Goal: Transaction & Acquisition: Purchase product/service

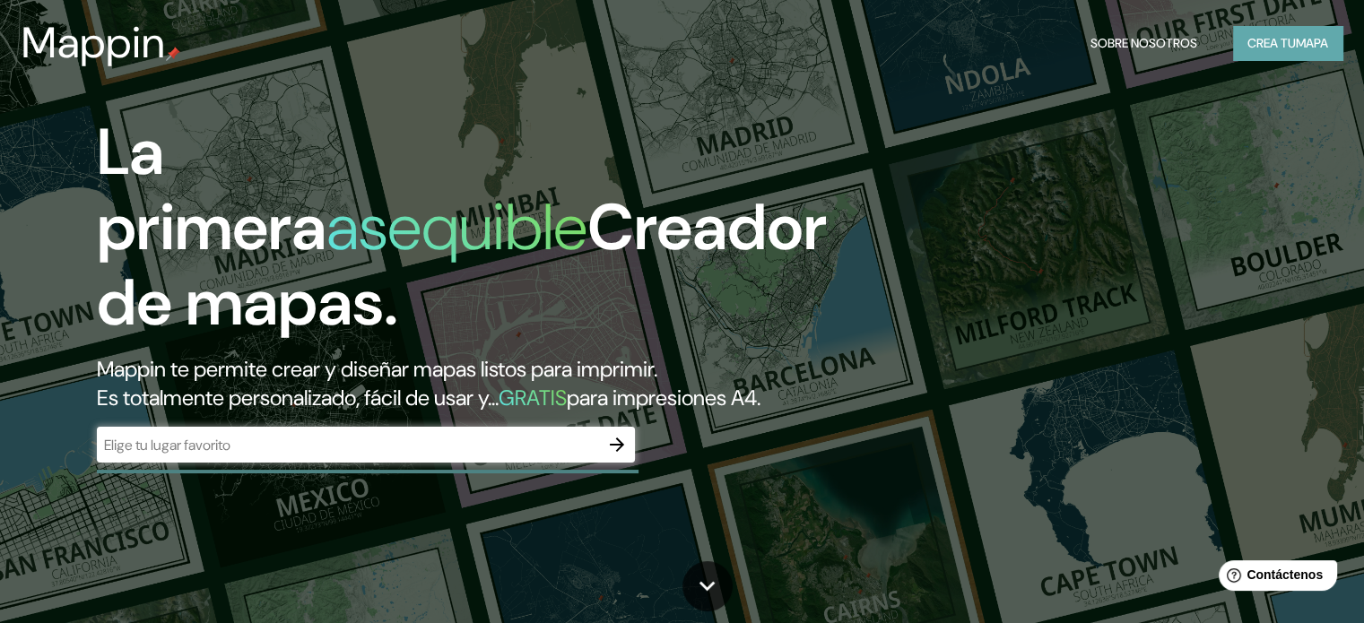
click at [1319, 50] on font "mapa" at bounding box center [1312, 43] width 32 height 16
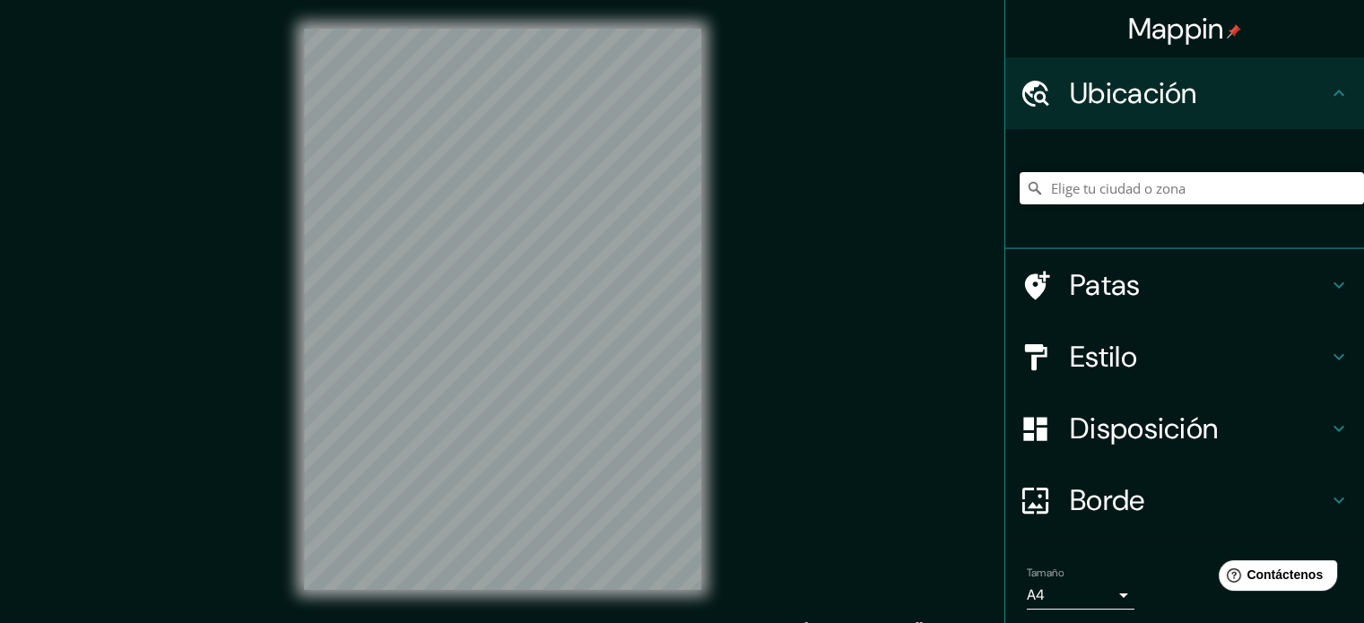
click at [1138, 184] on input "Elige tu ciudad o zona" at bounding box center [1192, 188] width 344 height 32
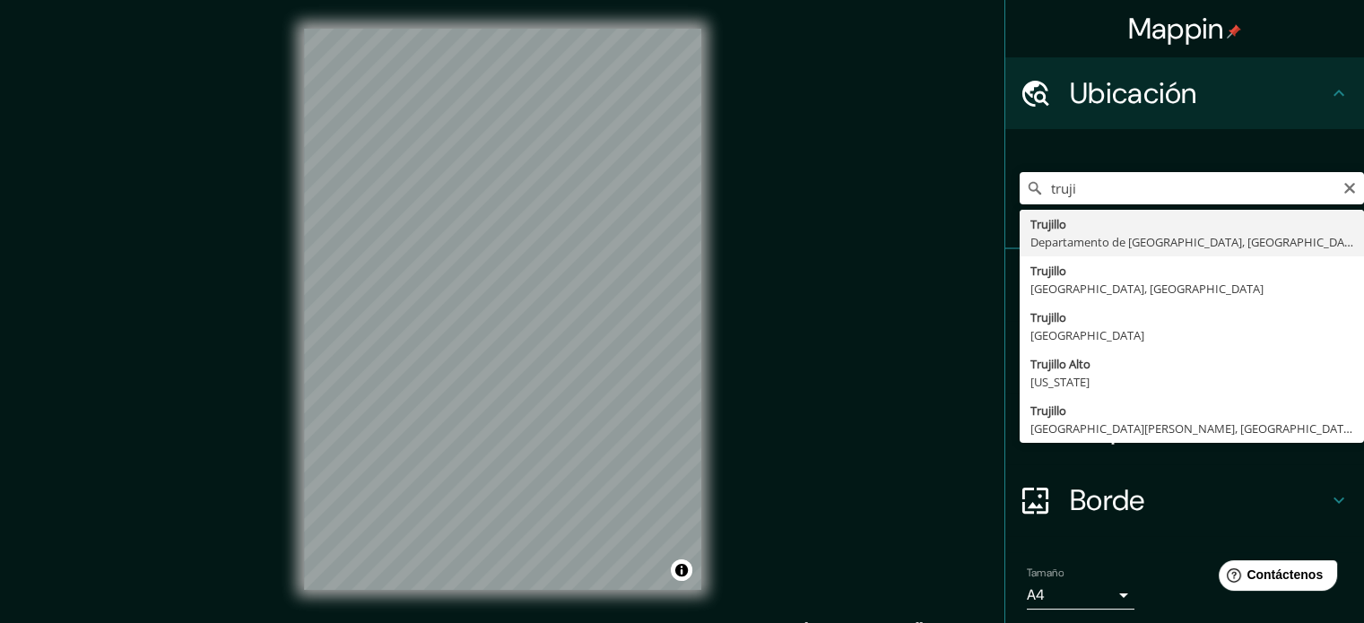
type input "[GEOGRAPHIC_DATA], [GEOGRAPHIC_DATA], [GEOGRAPHIC_DATA]"
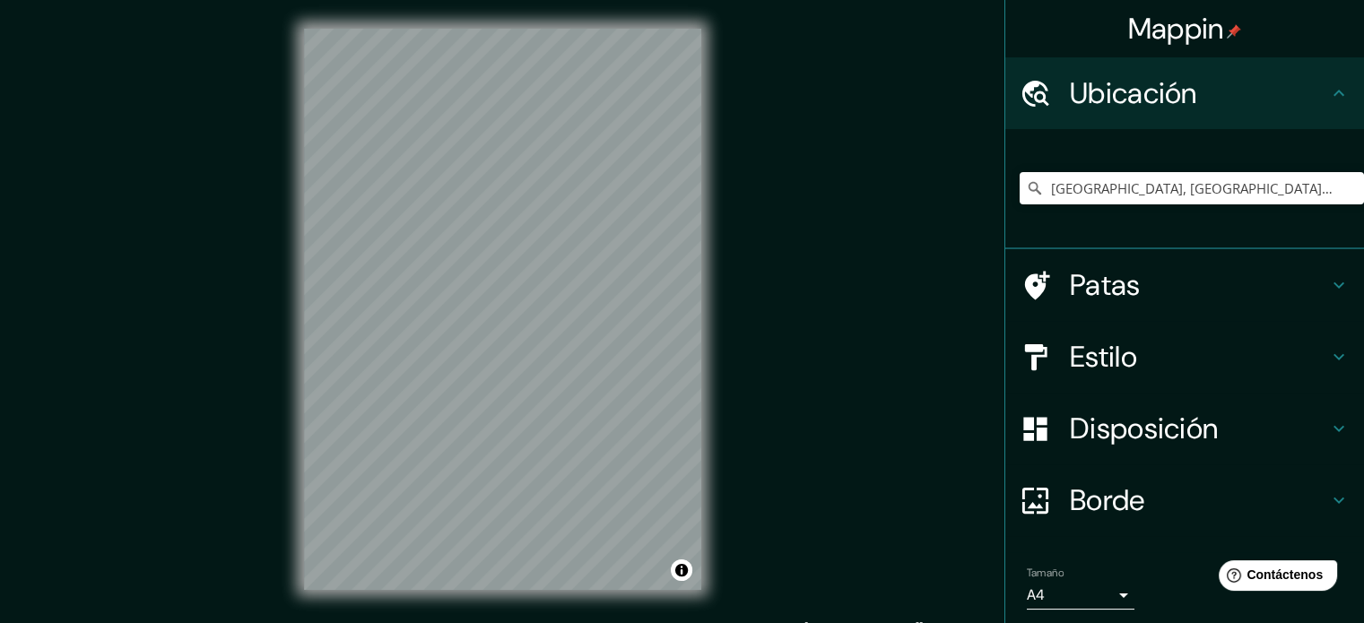
click at [1142, 295] on h4 "Patas" at bounding box center [1199, 285] width 258 height 36
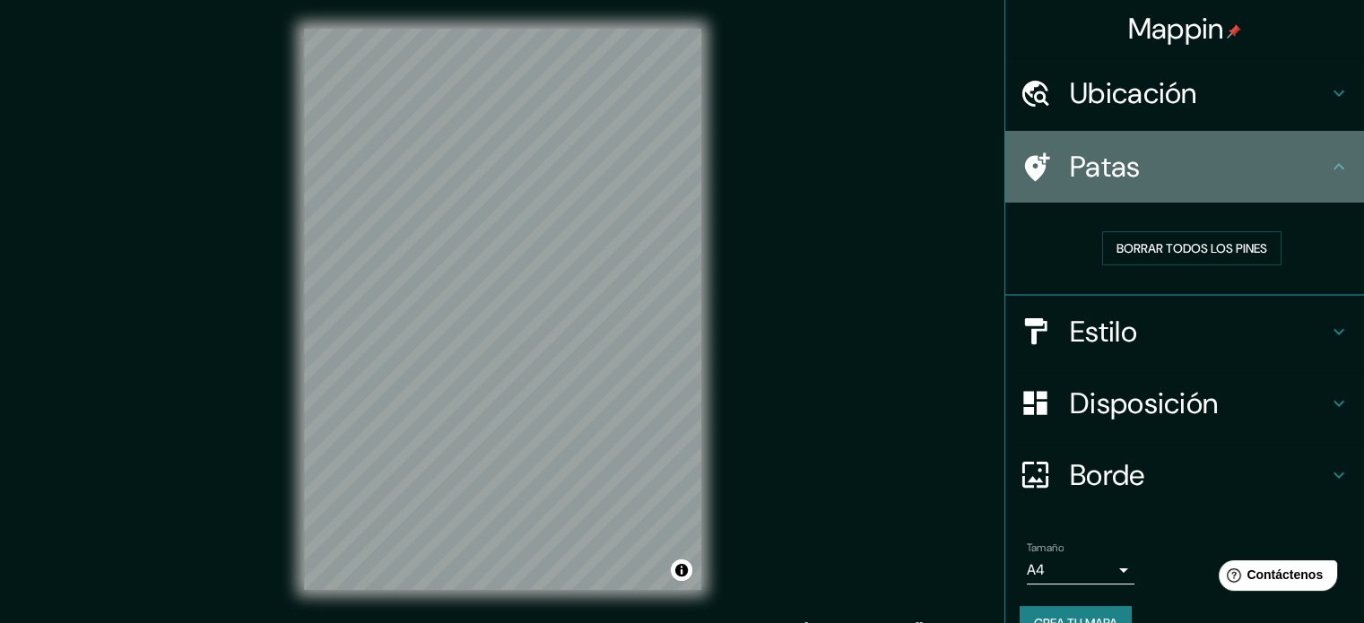
click at [1201, 186] on div "Patas" at bounding box center [1184, 167] width 359 height 72
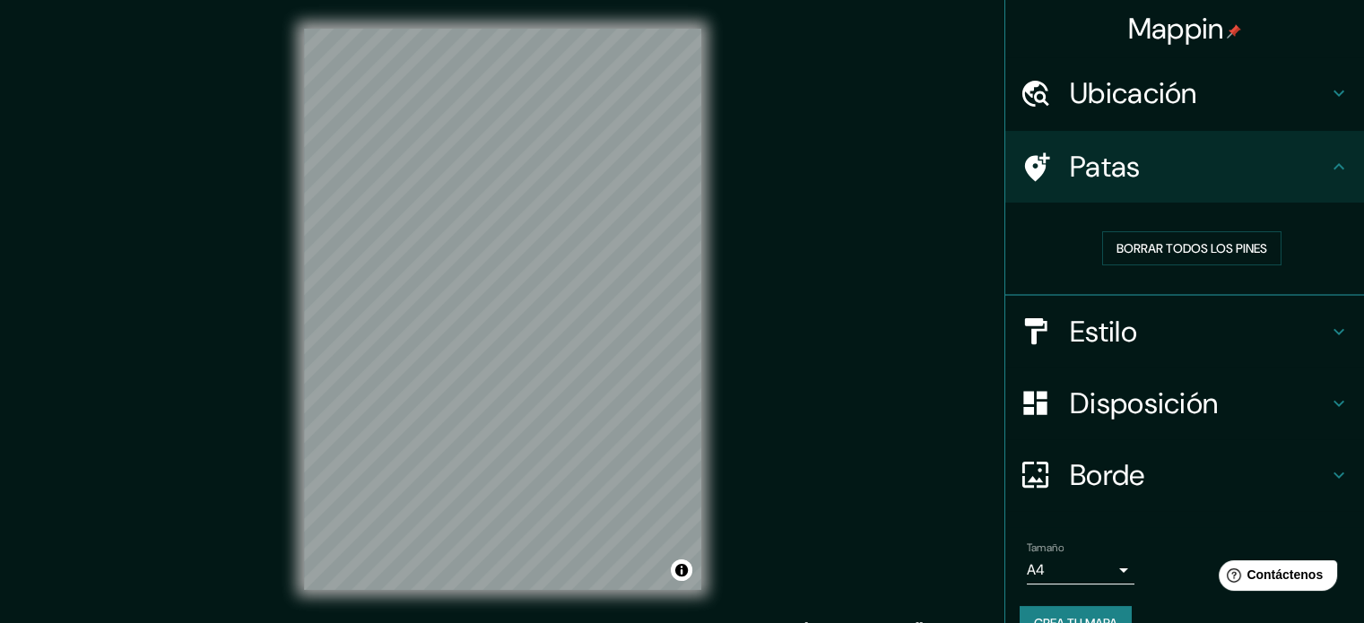
click at [1169, 334] on h4 "Estilo" at bounding box center [1199, 332] width 258 height 36
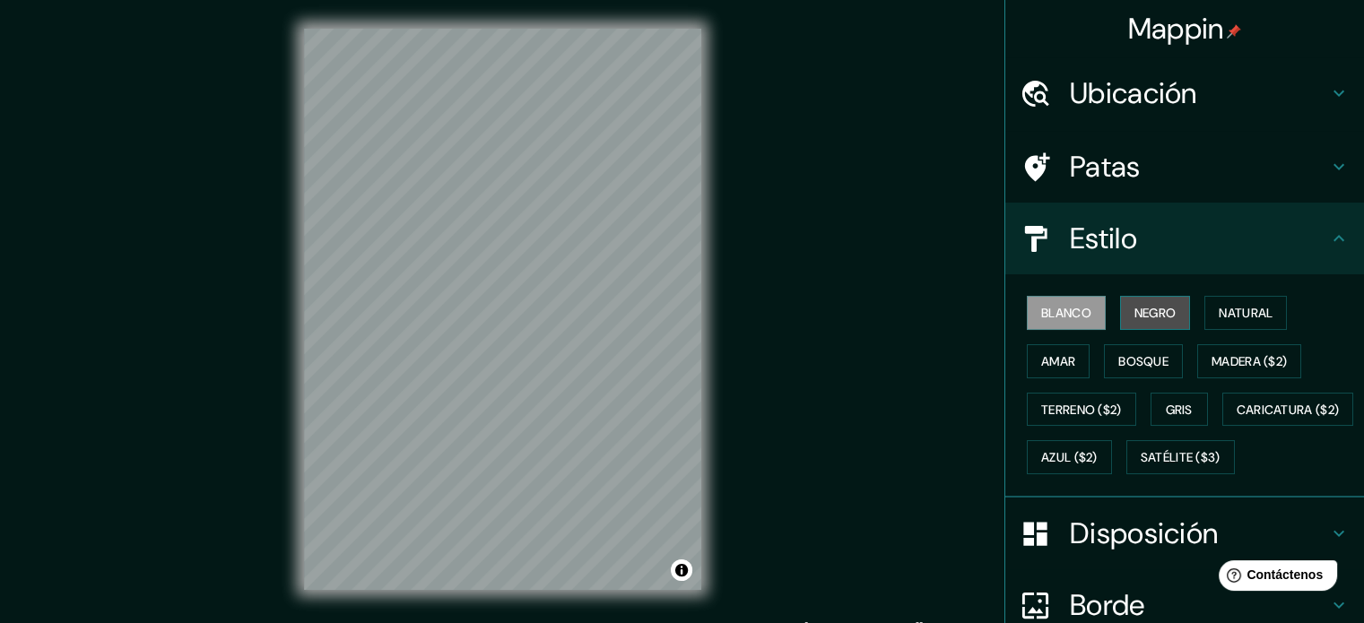
click at [1162, 313] on font "Negro" at bounding box center [1155, 313] width 42 height 16
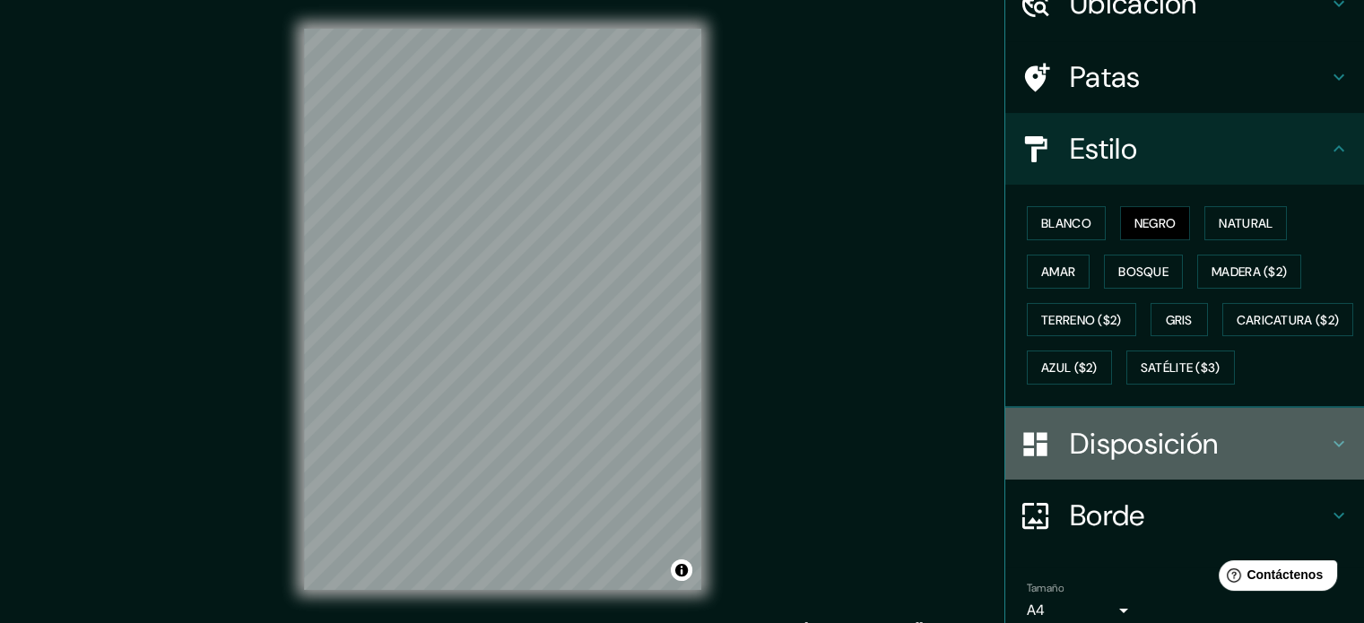
click at [1193, 463] on font "Disposición" at bounding box center [1144, 444] width 148 height 38
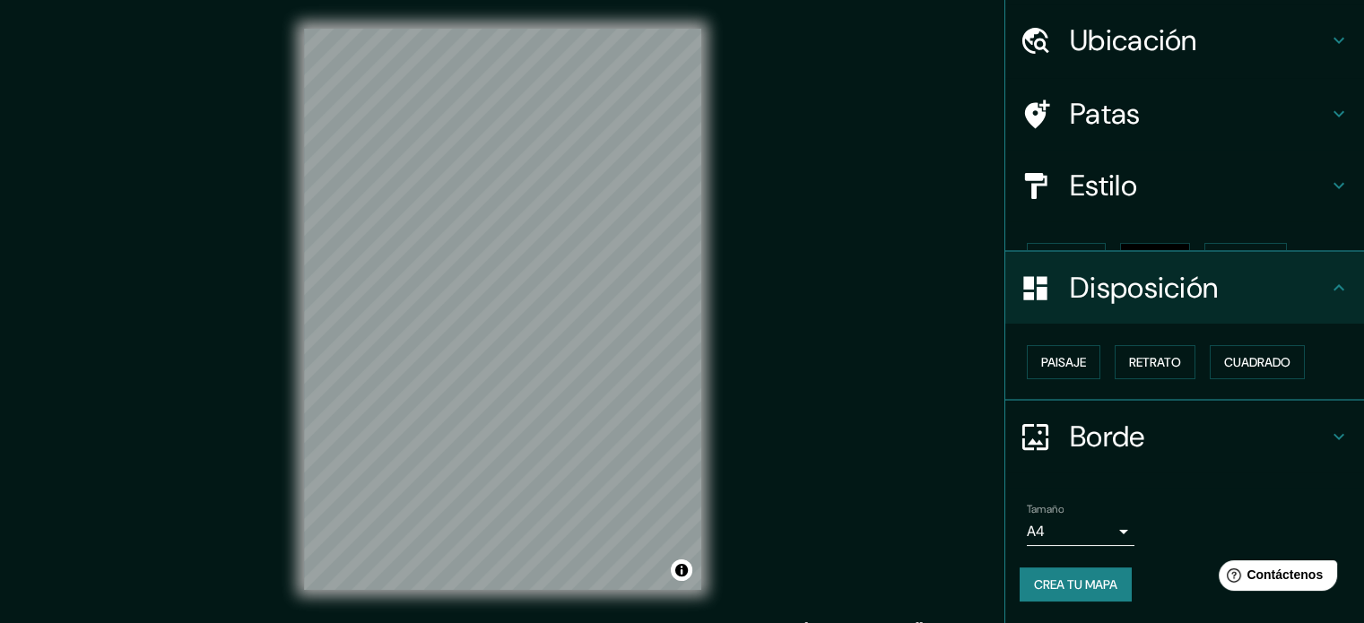
scroll to position [22, 0]
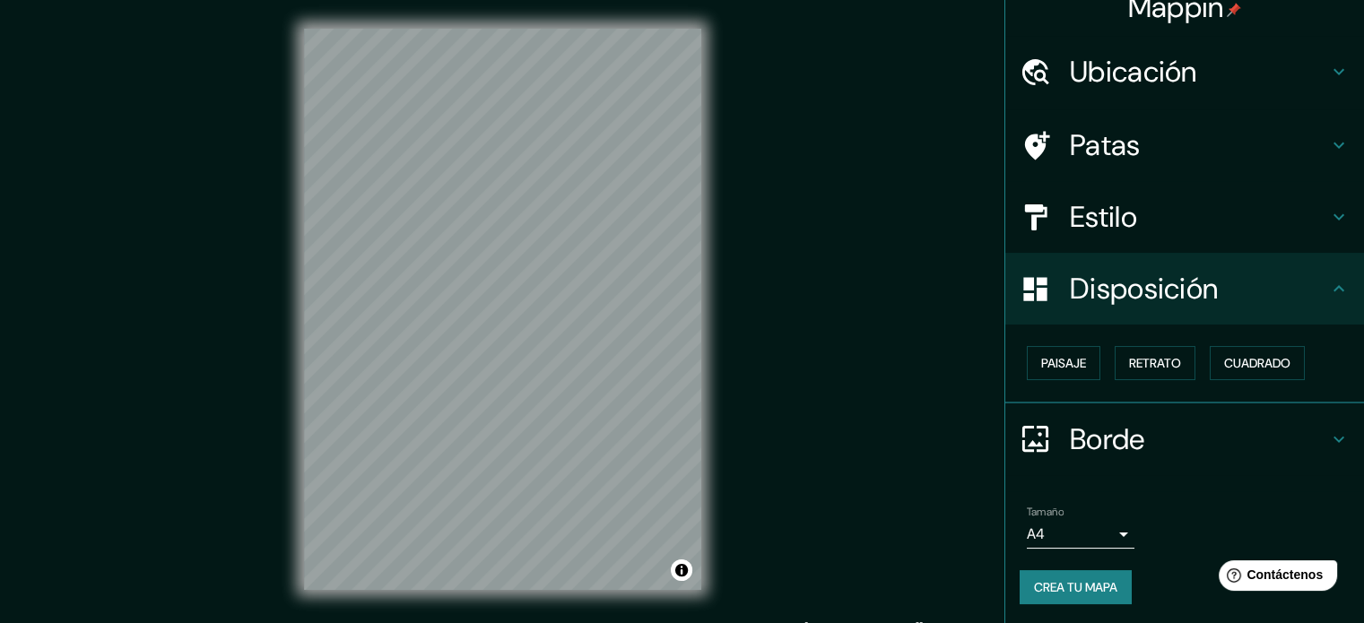
click at [1165, 294] on font "Disposición" at bounding box center [1144, 289] width 148 height 38
click at [1145, 77] on font "Ubicación" at bounding box center [1133, 72] width 127 height 38
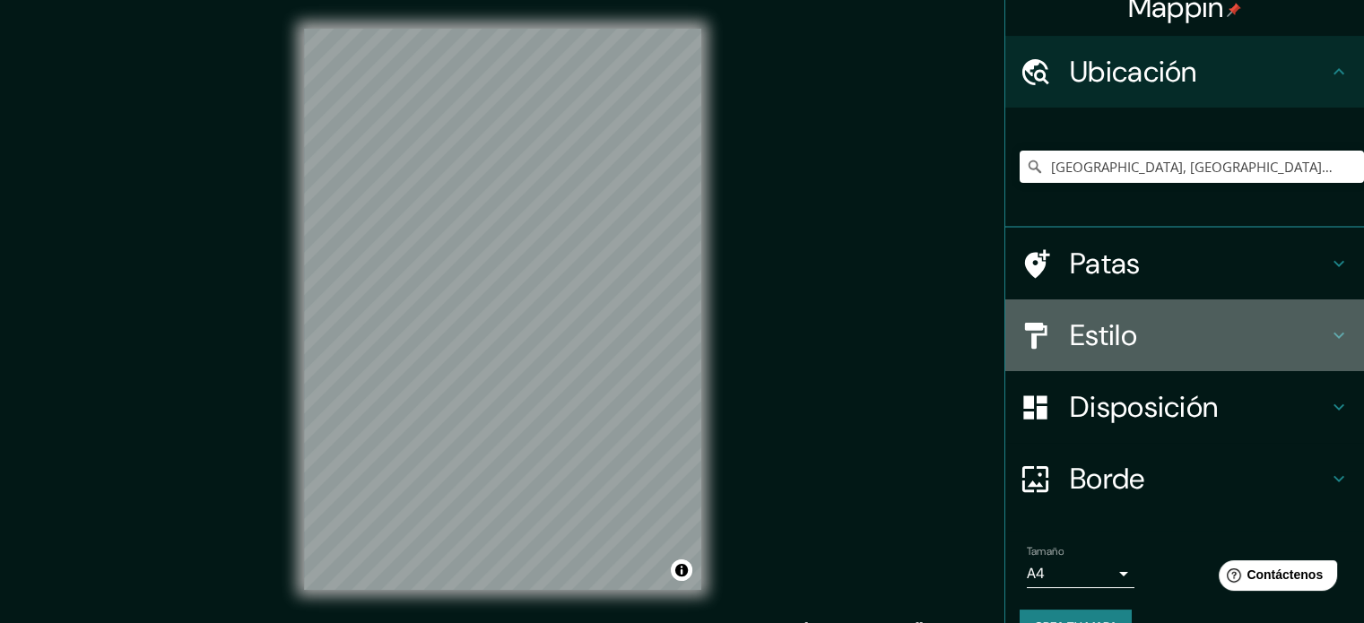
click at [1111, 340] on font "Estilo" at bounding box center [1103, 336] width 67 height 38
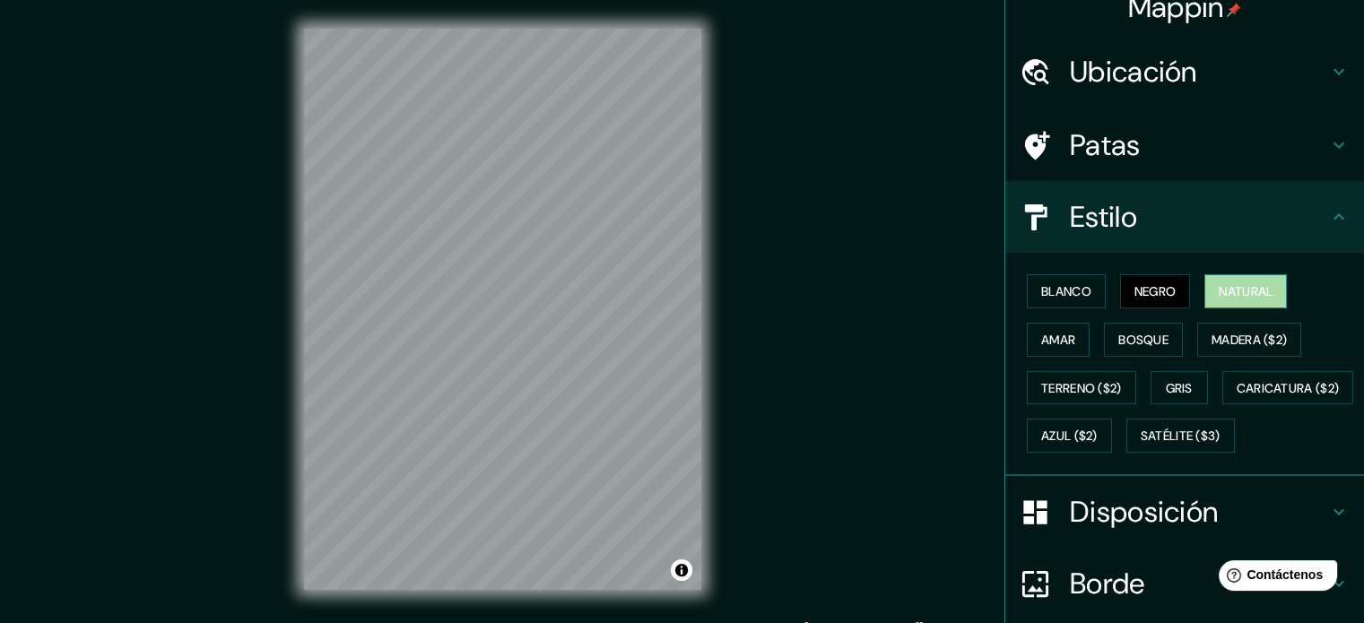
click at [1238, 290] on font "Natural" at bounding box center [1246, 291] width 54 height 16
click at [1157, 286] on font "Negro" at bounding box center [1155, 291] width 42 height 16
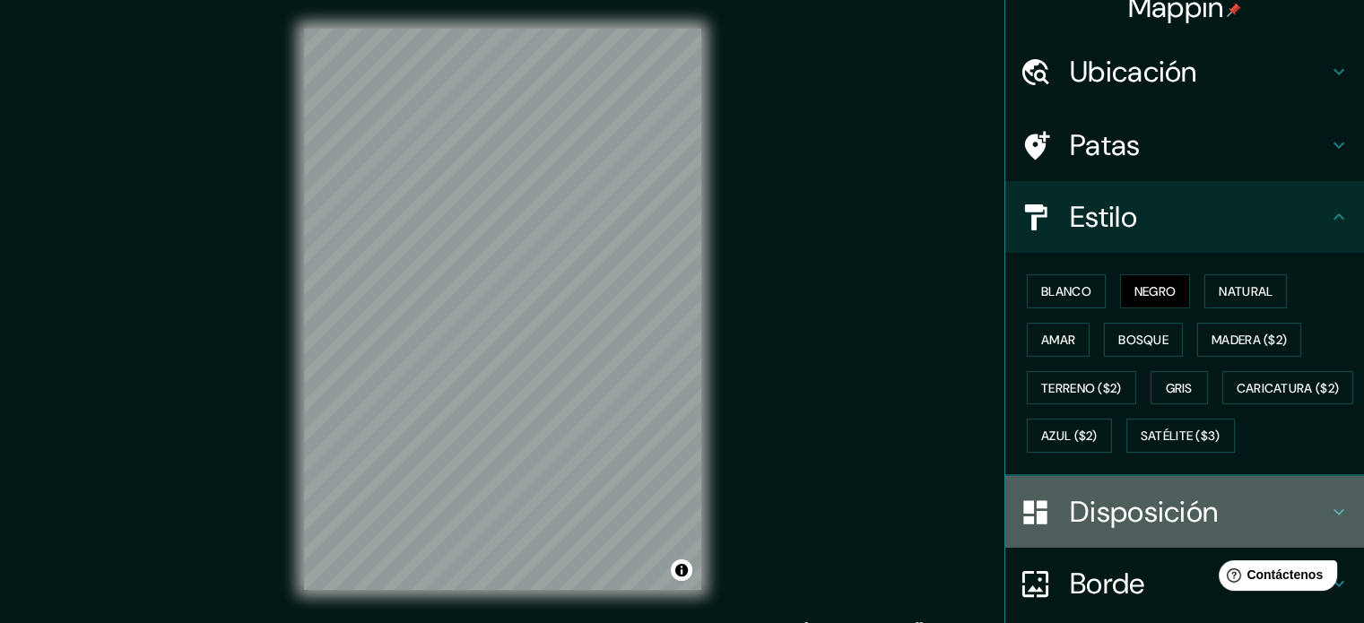
click at [1191, 531] on font "Disposición" at bounding box center [1144, 512] width 148 height 38
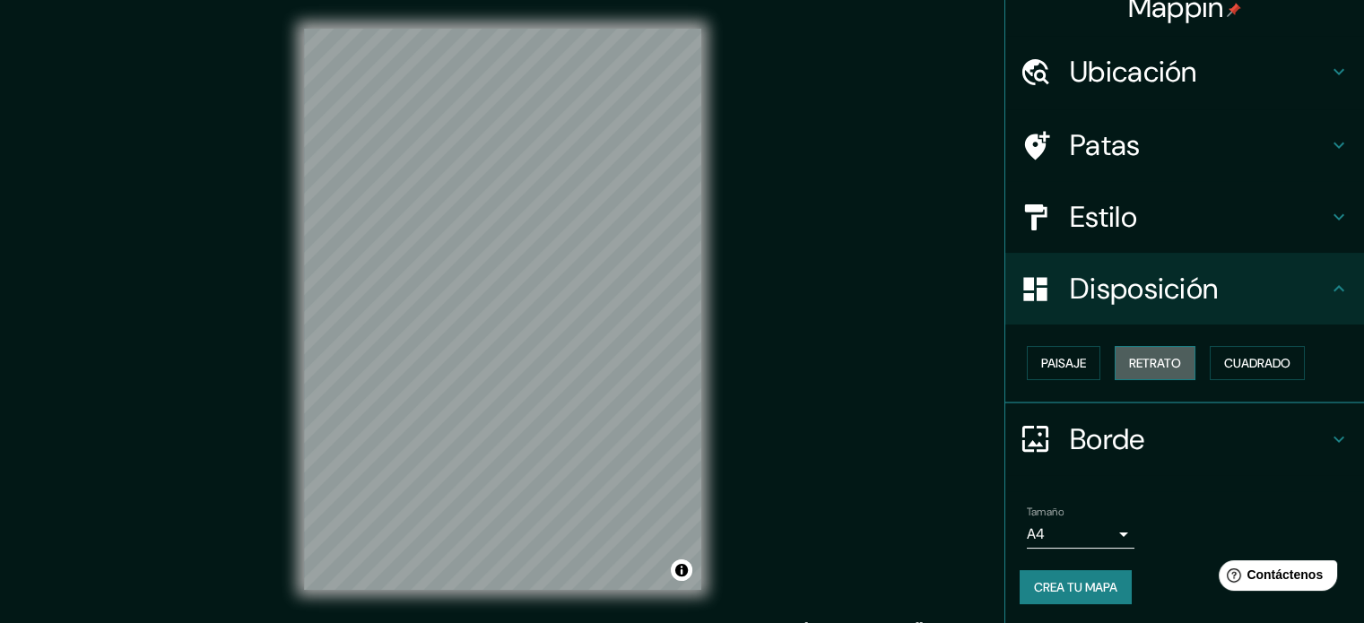
click at [1179, 370] on button "Retrato" at bounding box center [1155, 363] width 81 height 34
click at [1230, 356] on font "Cuadrado" at bounding box center [1257, 363] width 66 height 16
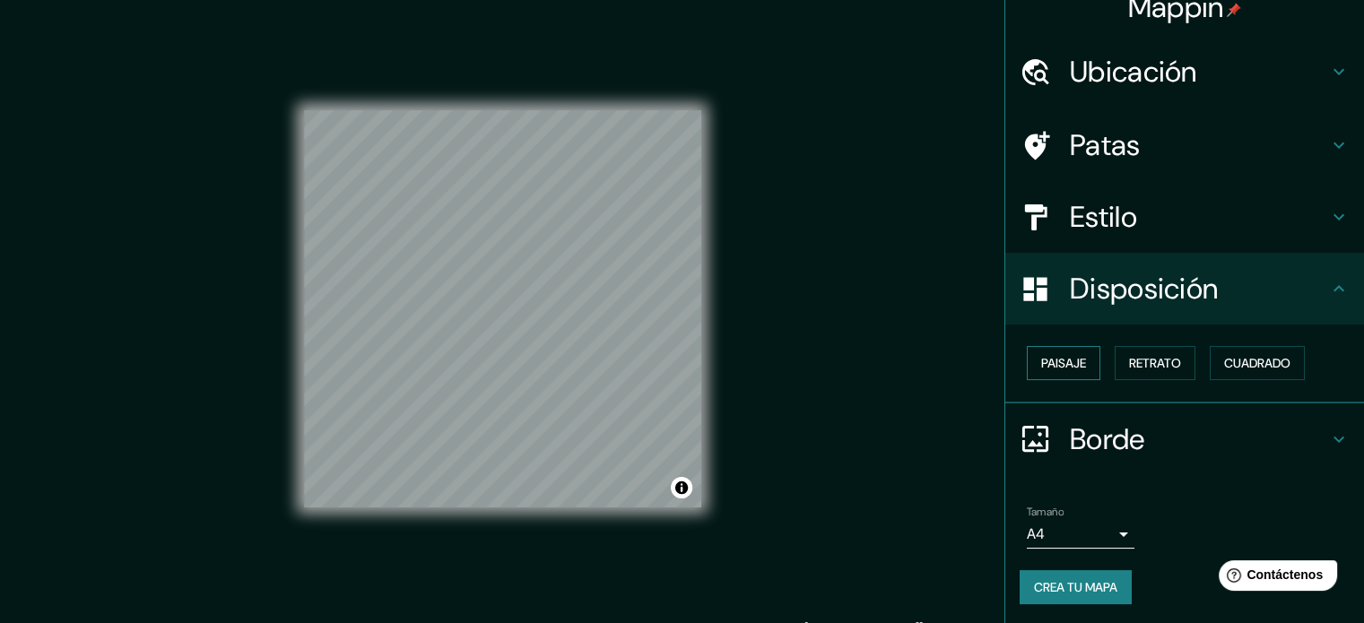
click at [1044, 362] on font "Paisaje" at bounding box center [1063, 363] width 45 height 16
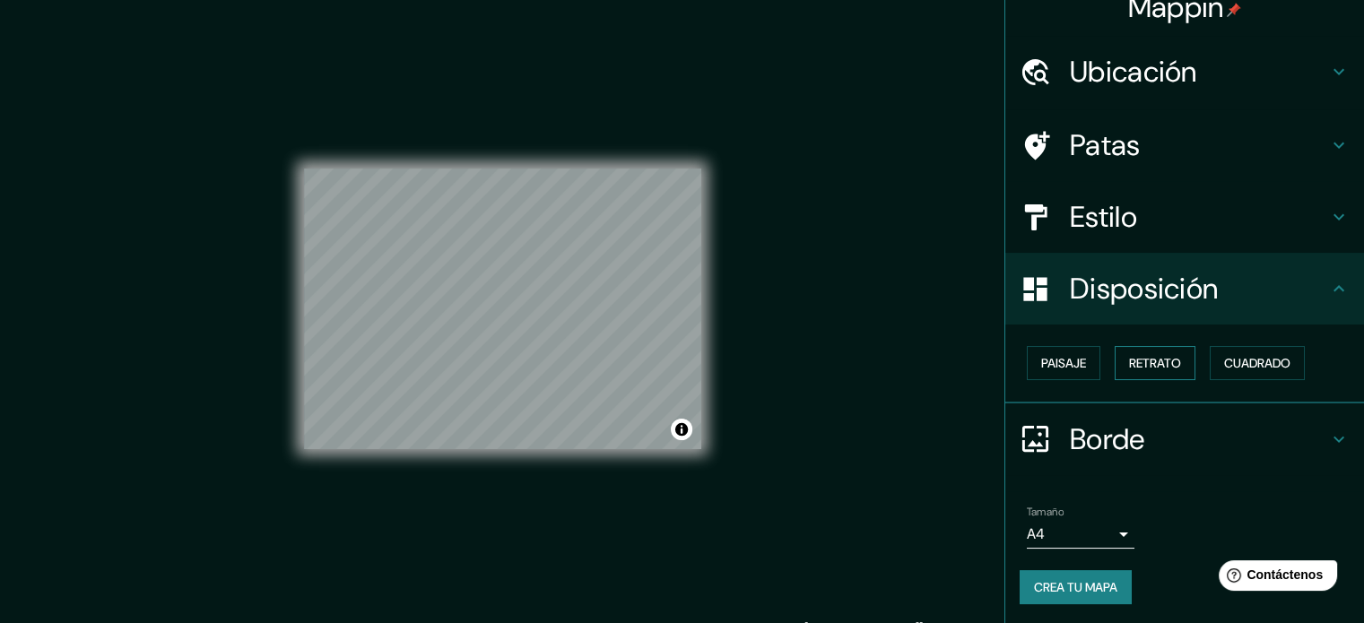
click at [1129, 361] on font "Retrato" at bounding box center [1155, 363] width 52 height 16
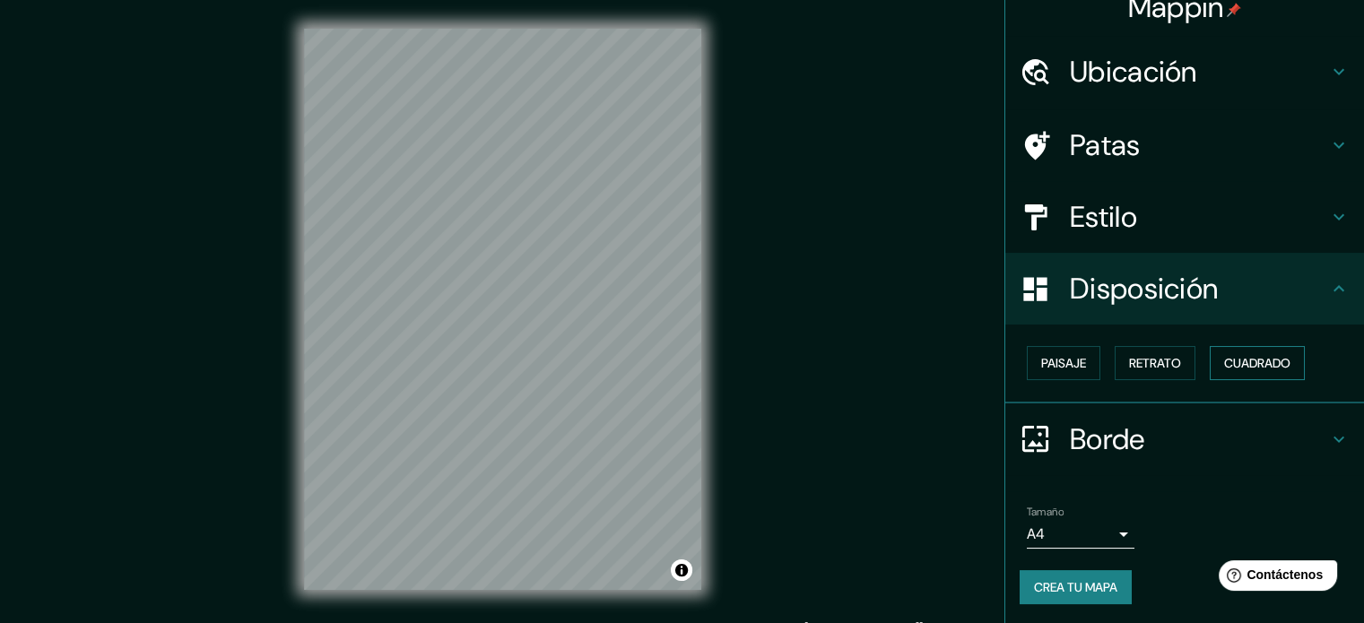
click at [1259, 367] on font "Cuadrado" at bounding box center [1257, 363] width 66 height 16
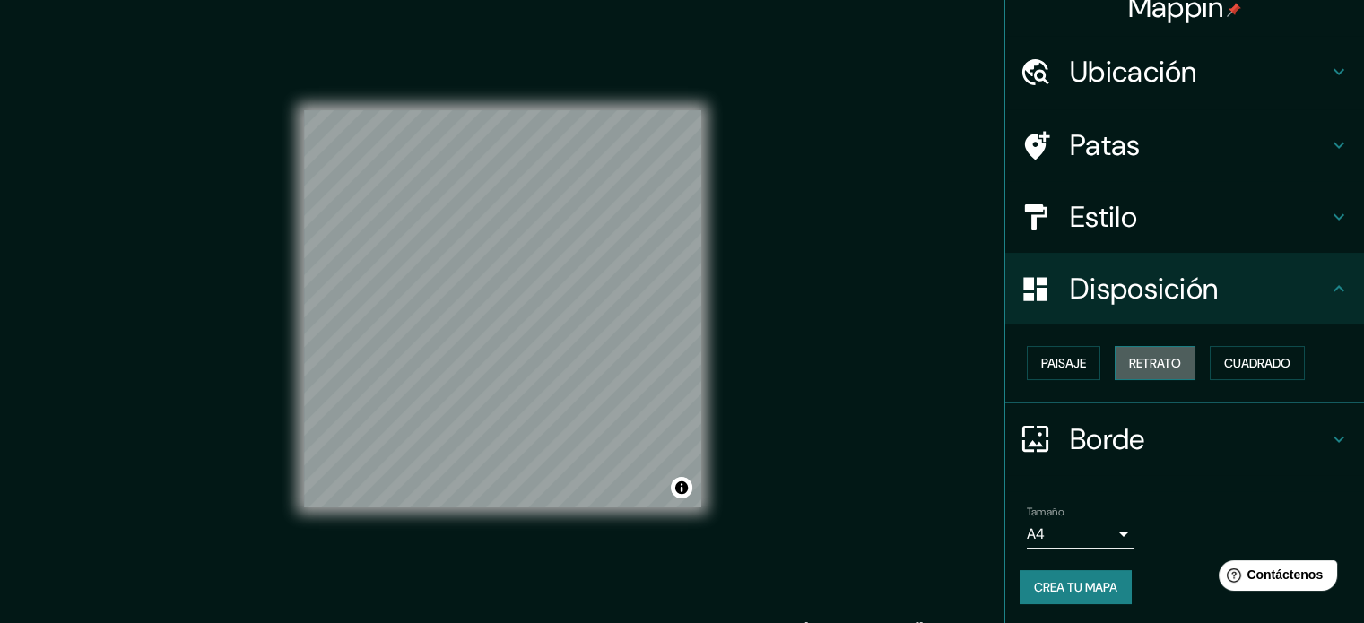
click at [1116, 352] on button "Retrato" at bounding box center [1155, 363] width 81 height 34
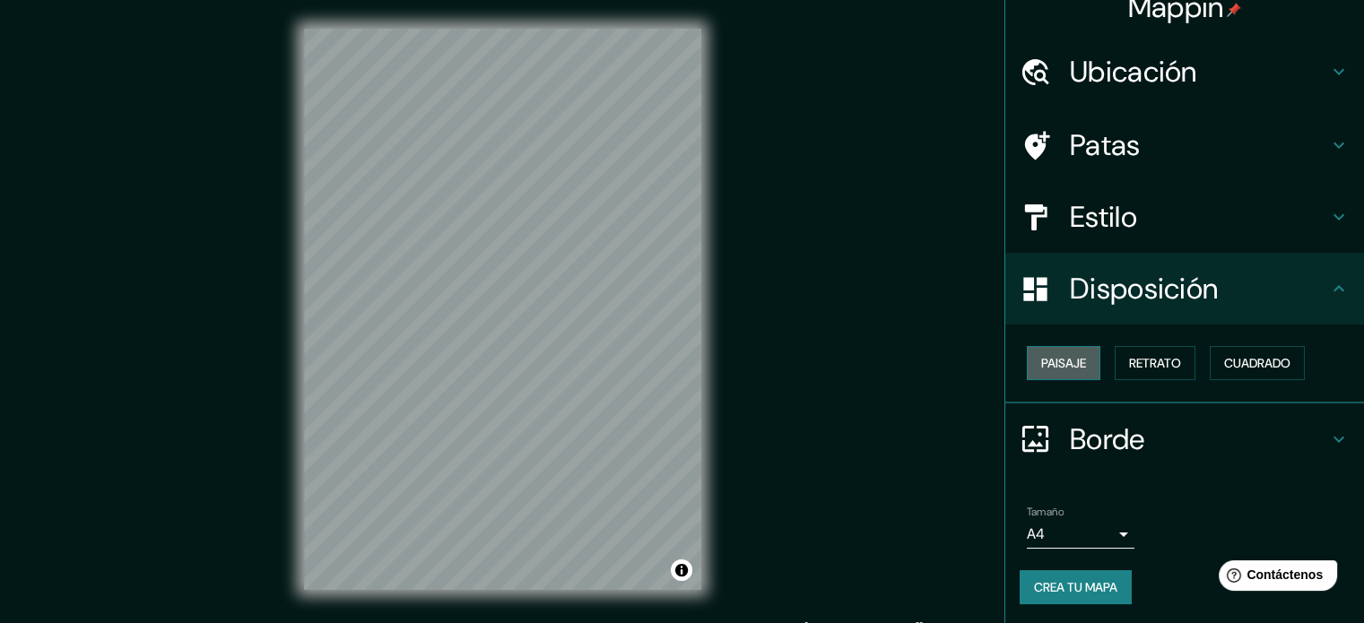
click at [1053, 356] on font "Paisaje" at bounding box center [1063, 363] width 45 height 16
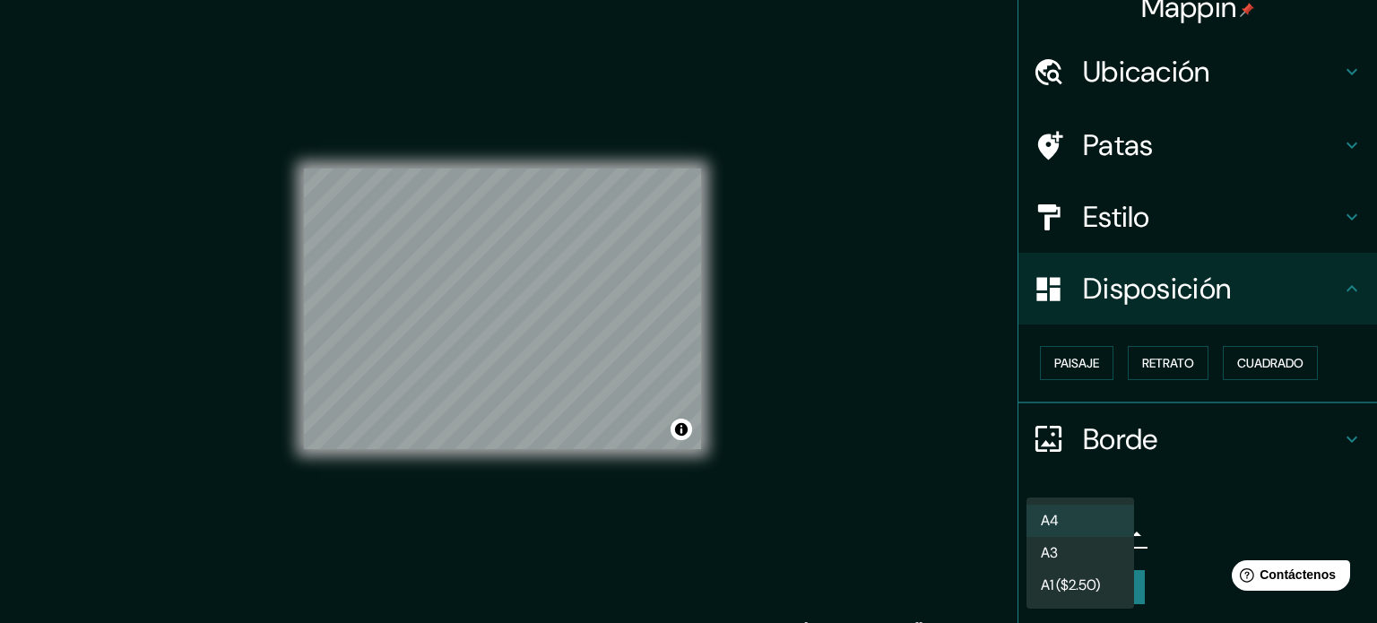
click at [1092, 534] on body "Mappin Ubicación [GEOGRAPHIC_DATA], Departamento de [GEOGRAPHIC_DATA], [GEOGRAP…" at bounding box center [688, 311] width 1377 height 623
click at [1091, 552] on li "A3" at bounding box center [1081, 554] width 108 height 33
click at [1074, 544] on body "Mappin Ubicación [GEOGRAPHIC_DATA], Departamento de [GEOGRAPHIC_DATA], [GEOGRAP…" at bounding box center [688, 311] width 1377 height 623
click at [1111, 593] on li "A1 ($2.50)" at bounding box center [1081, 587] width 108 height 33
click at [1101, 531] on body "Mappin Ubicación [GEOGRAPHIC_DATA], Departamento de [GEOGRAPHIC_DATA], [GEOGRAP…" at bounding box center [688, 311] width 1377 height 623
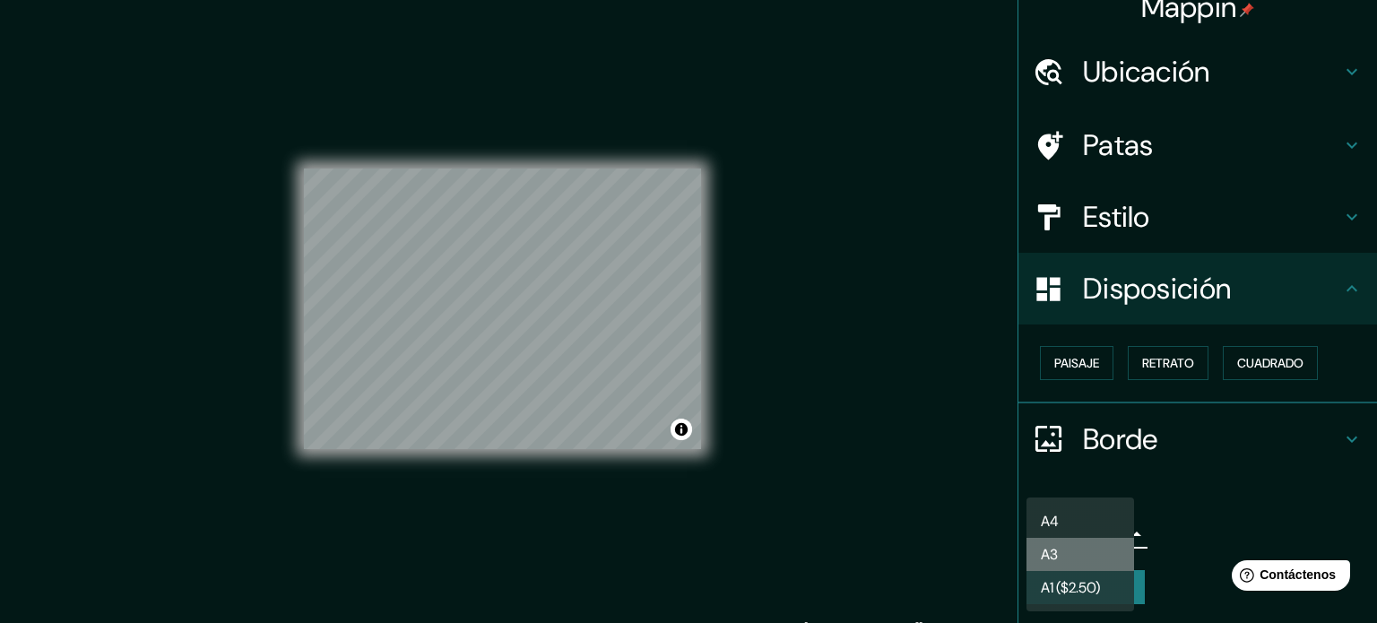
click at [1094, 549] on li "A3" at bounding box center [1081, 554] width 108 height 33
type input "a4"
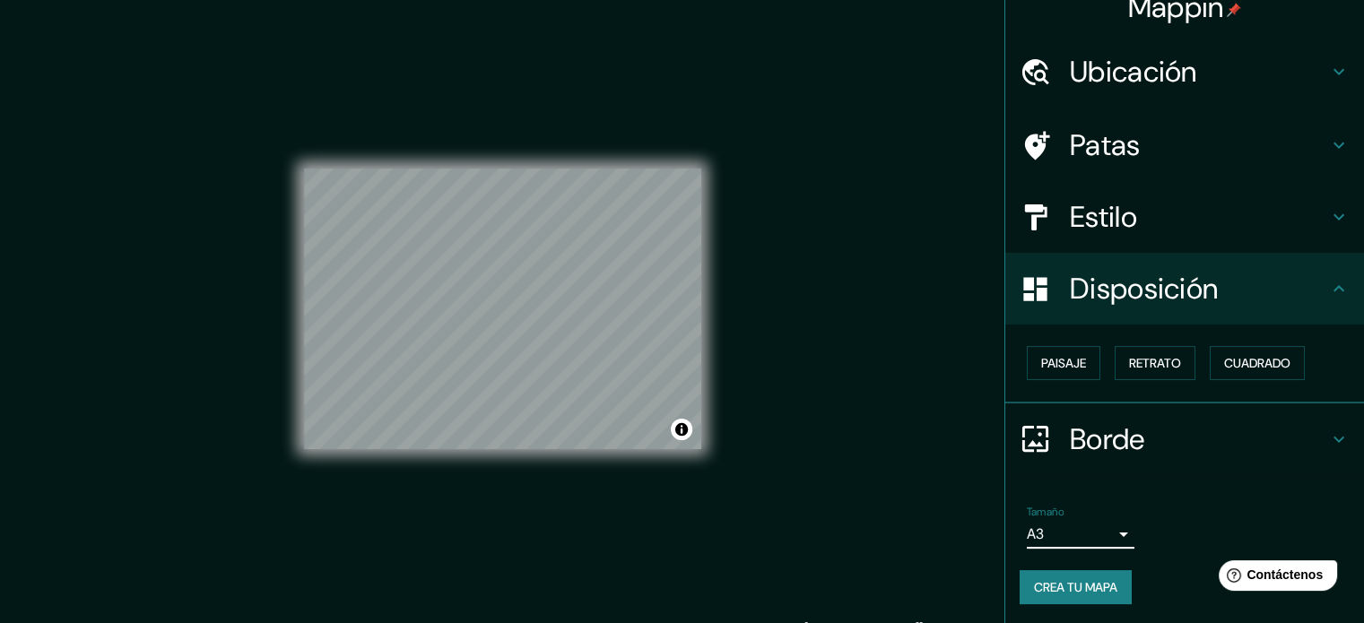
click at [1034, 452] on icon at bounding box center [1035, 438] width 31 height 31
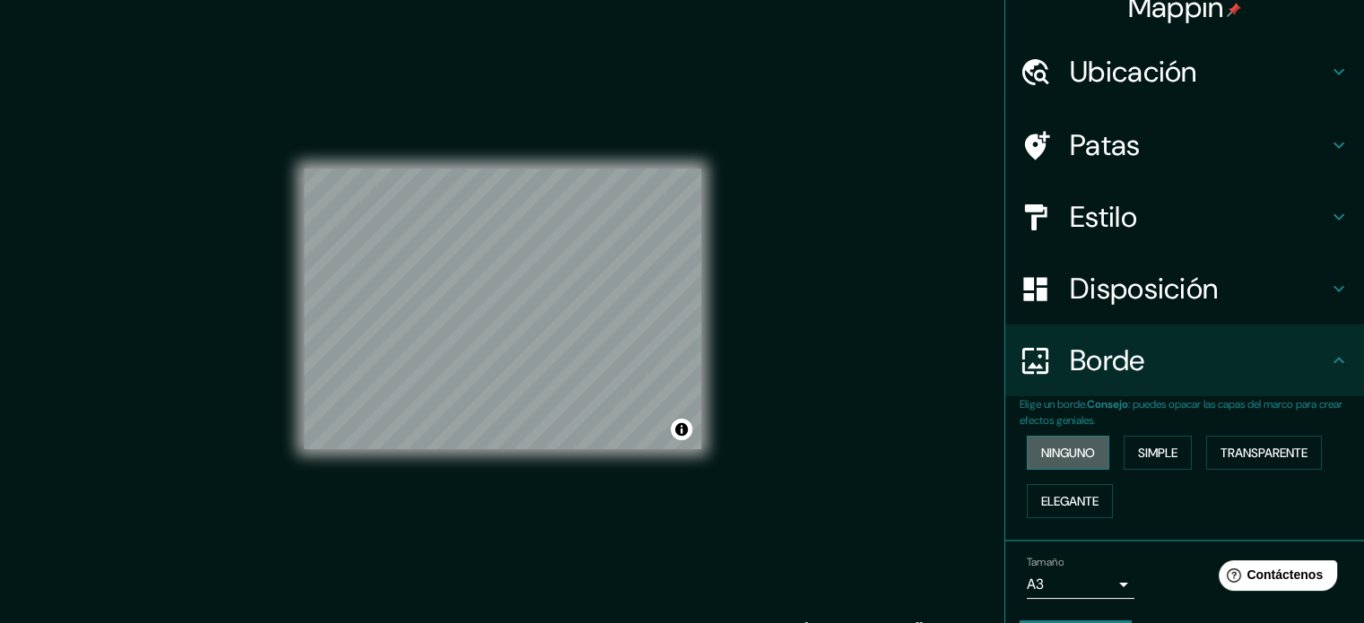
click at [1047, 445] on font "Ninguno" at bounding box center [1068, 453] width 54 height 16
click at [1057, 487] on button "Elegante" at bounding box center [1070, 501] width 86 height 34
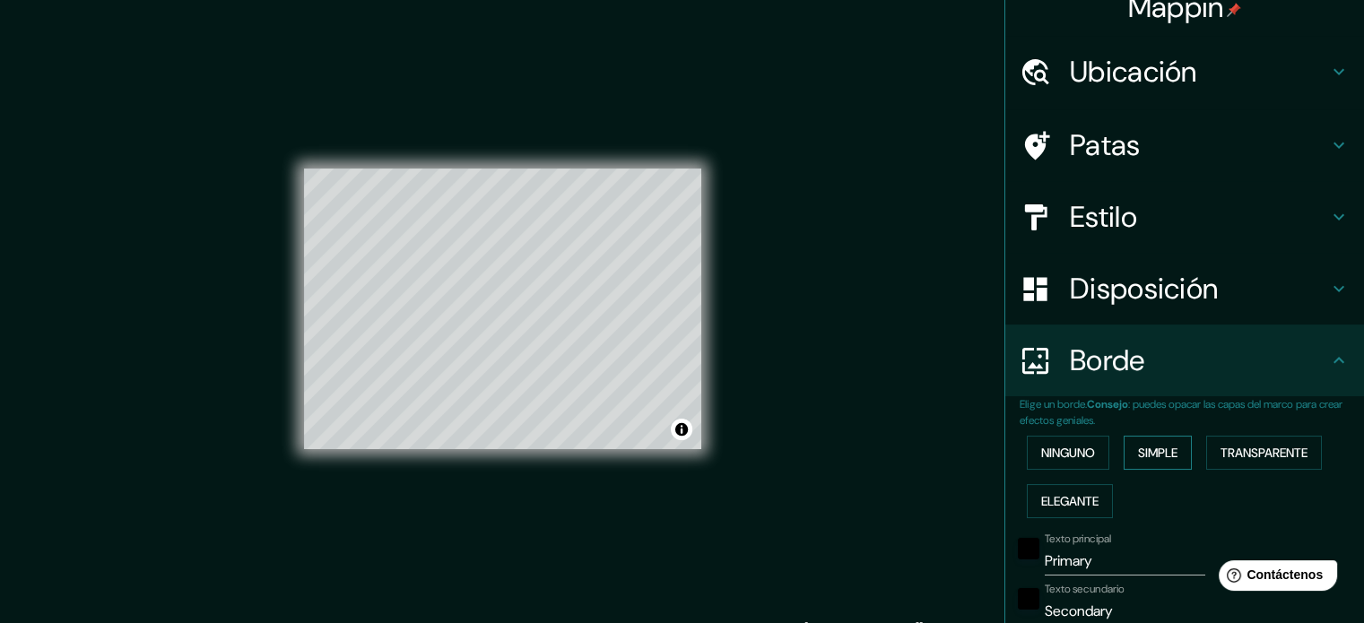
click at [1155, 450] on font "Simple" at bounding box center [1157, 453] width 39 height 16
click at [1234, 447] on font "Transparente" at bounding box center [1264, 453] width 87 height 16
click at [1055, 447] on font "Ninguno" at bounding box center [1068, 453] width 54 height 16
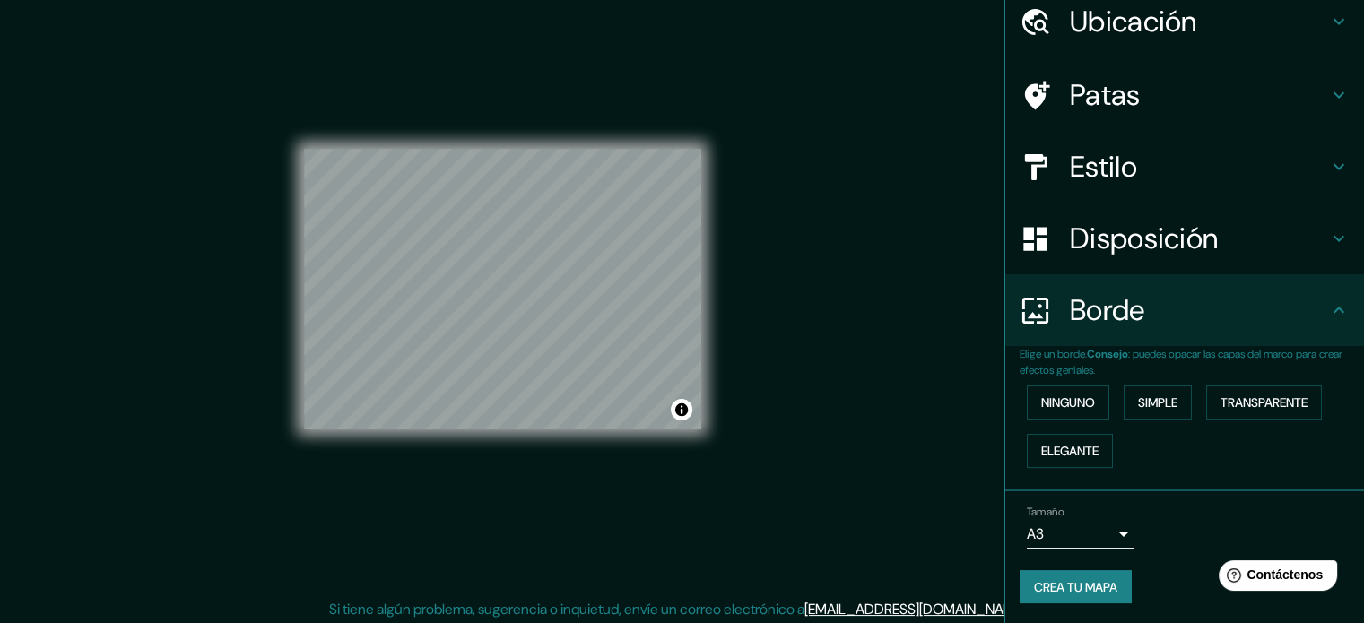
scroll to position [23, 0]
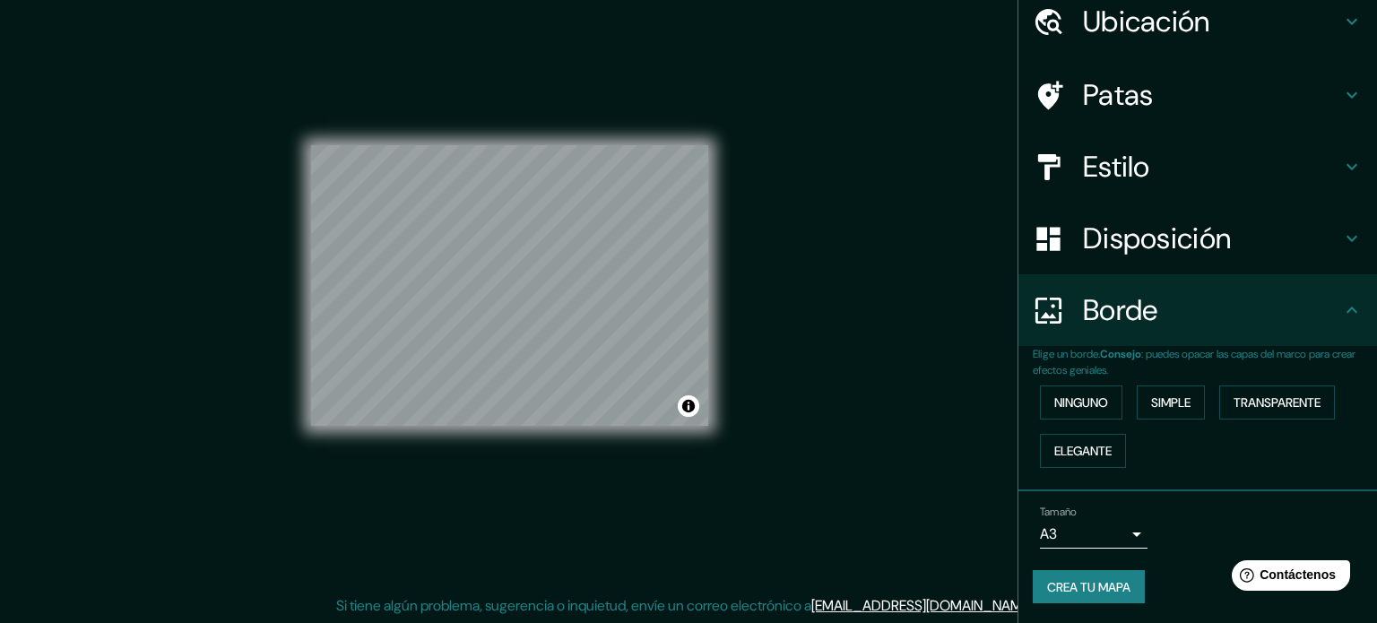
click at [1099, 532] on body "Mappin Ubicación [GEOGRAPHIC_DATA], [GEOGRAPHIC_DATA], [GEOGRAPHIC_DATA] Patas …" at bounding box center [688, 288] width 1377 height 623
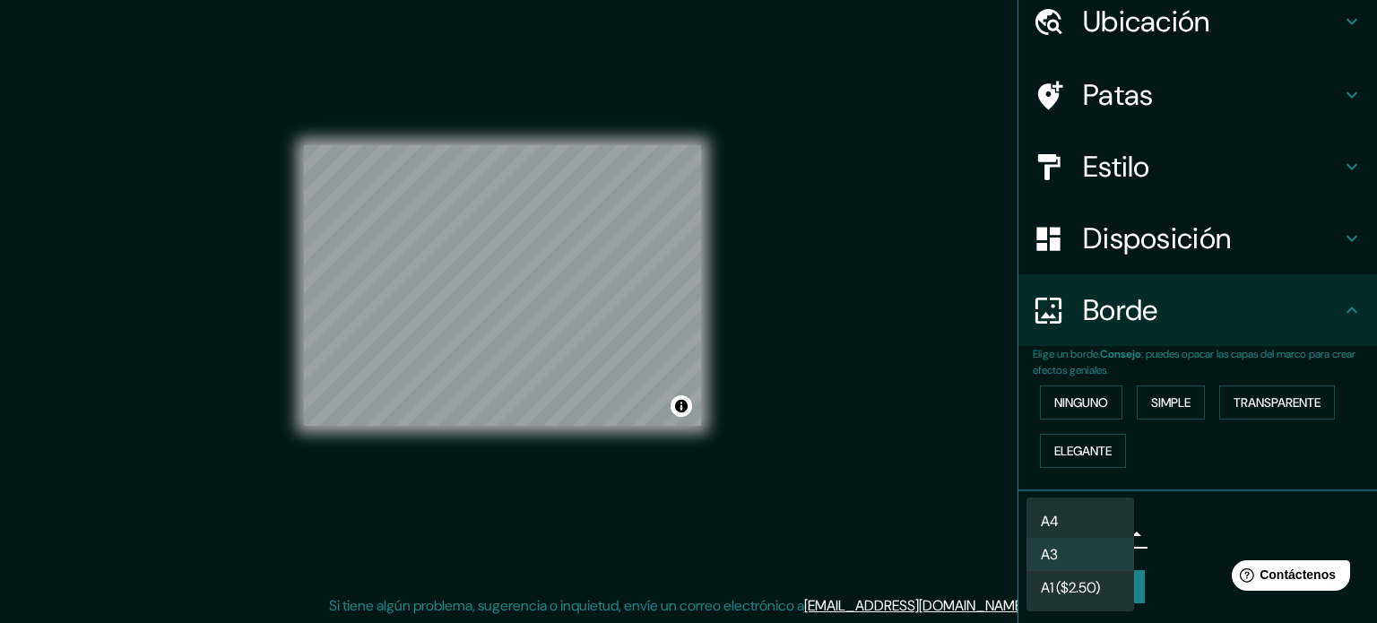
click at [1238, 487] on div at bounding box center [688, 311] width 1377 height 623
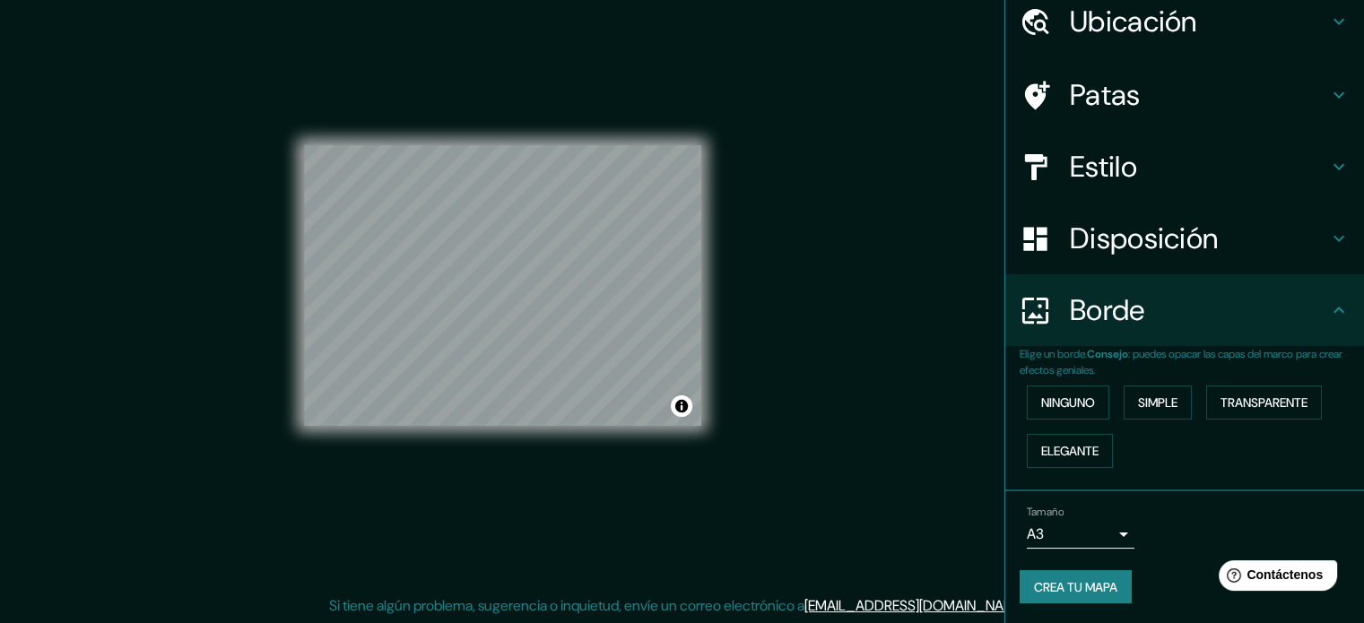
click at [523, 430] on div "© Mapbox © OpenStreetMap Improve this map" at bounding box center [502, 285] width 397 height 561
click at [543, 125] on div "© Mapbox © OpenStreetMap Improve this map" at bounding box center [502, 285] width 397 height 561
click at [278, 251] on div "© Mapbox © OpenStreetMap Improve this map" at bounding box center [502, 286] width 455 height 619
click at [560, 135] on div "© Mapbox © OpenStreetMap Improve this map" at bounding box center [502, 285] width 397 height 561
